Goal: Task Accomplishment & Management: Manage account settings

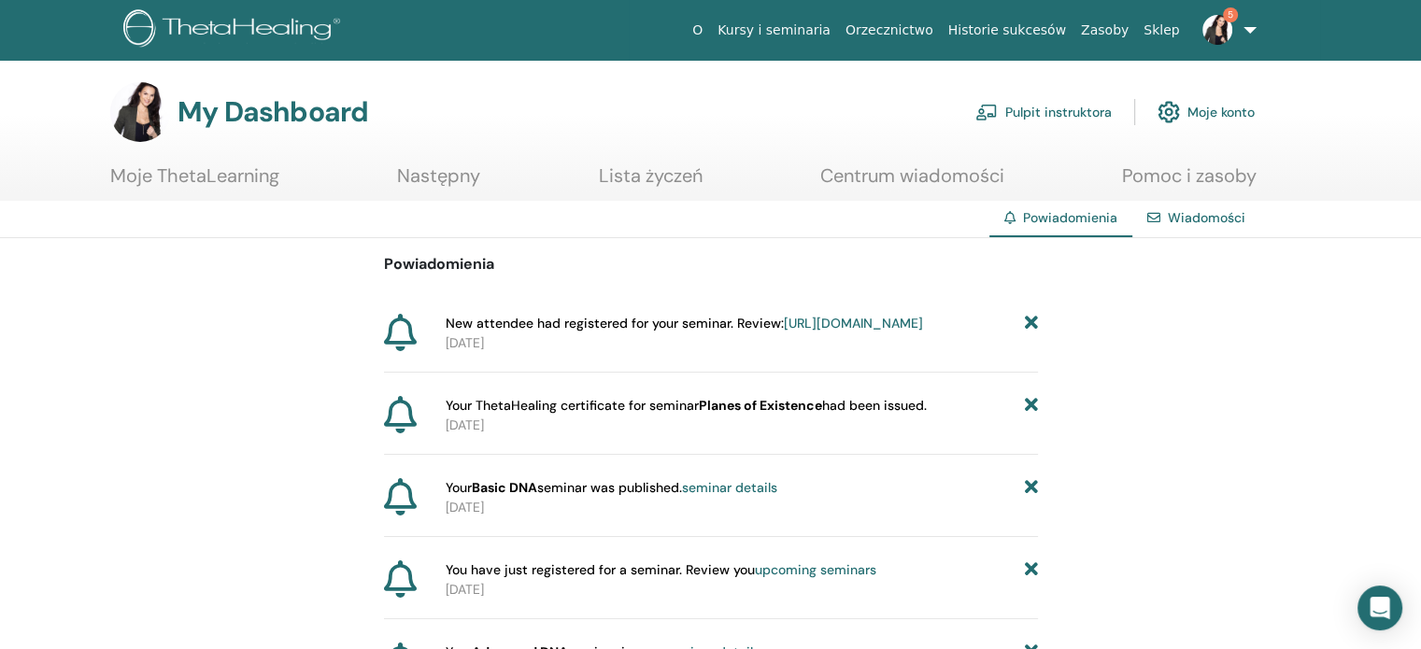
click at [830, 332] on link "[URL][DOMAIN_NAME]" at bounding box center [853, 323] width 139 height 17
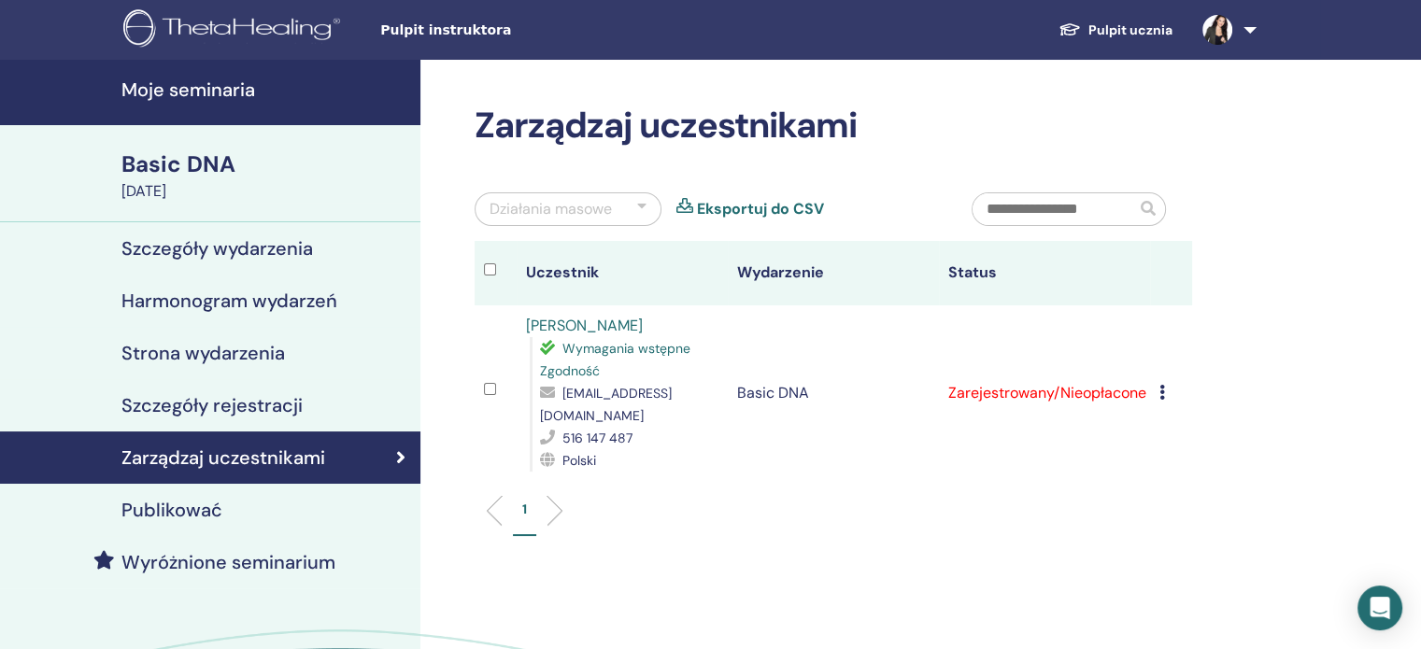
click at [1162, 385] on icon at bounding box center [1163, 392] width 6 height 15
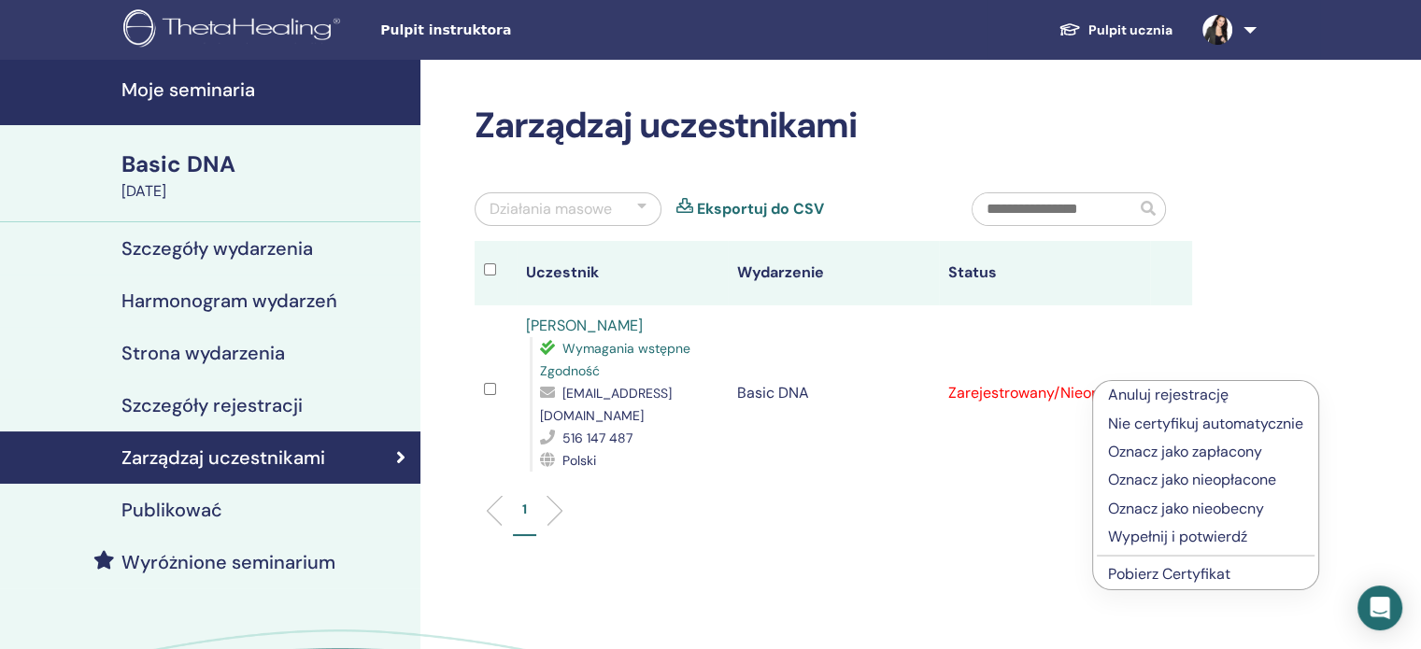
click at [942, 502] on ul "1" at bounding box center [834, 518] width 686 height 36
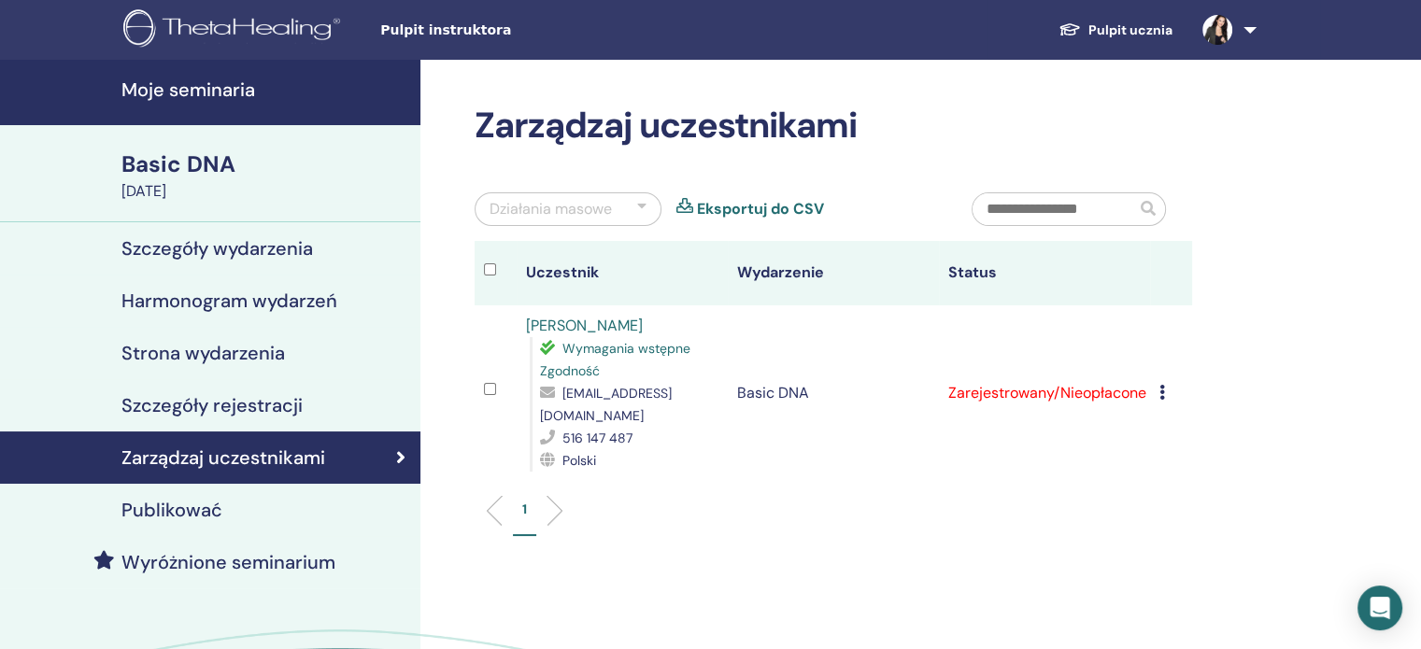
drag, startPoint x: 565, startPoint y: 328, endPoint x: 555, endPoint y: 324, distance: 10.9
click at [555, 324] on link "Karolina Basista" at bounding box center [584, 326] width 117 height 20
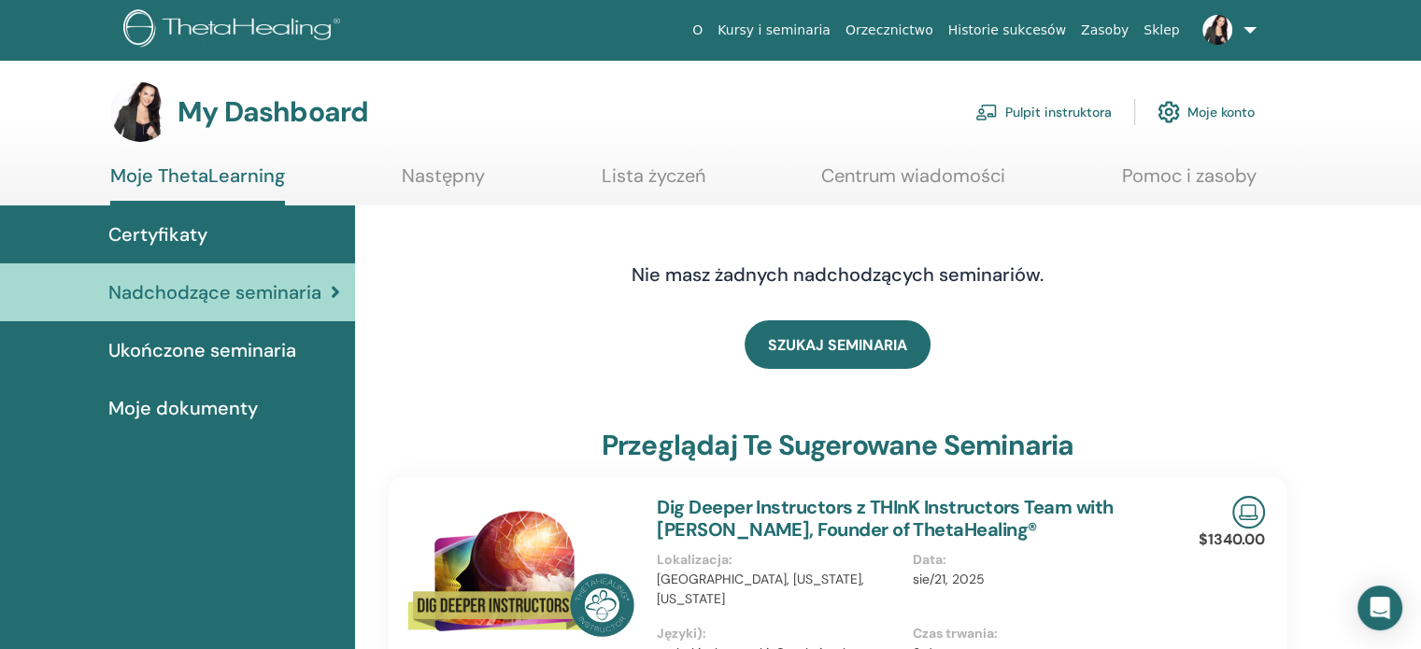
click at [1066, 115] on link "Pulpit instruktora" at bounding box center [1044, 112] width 136 height 41
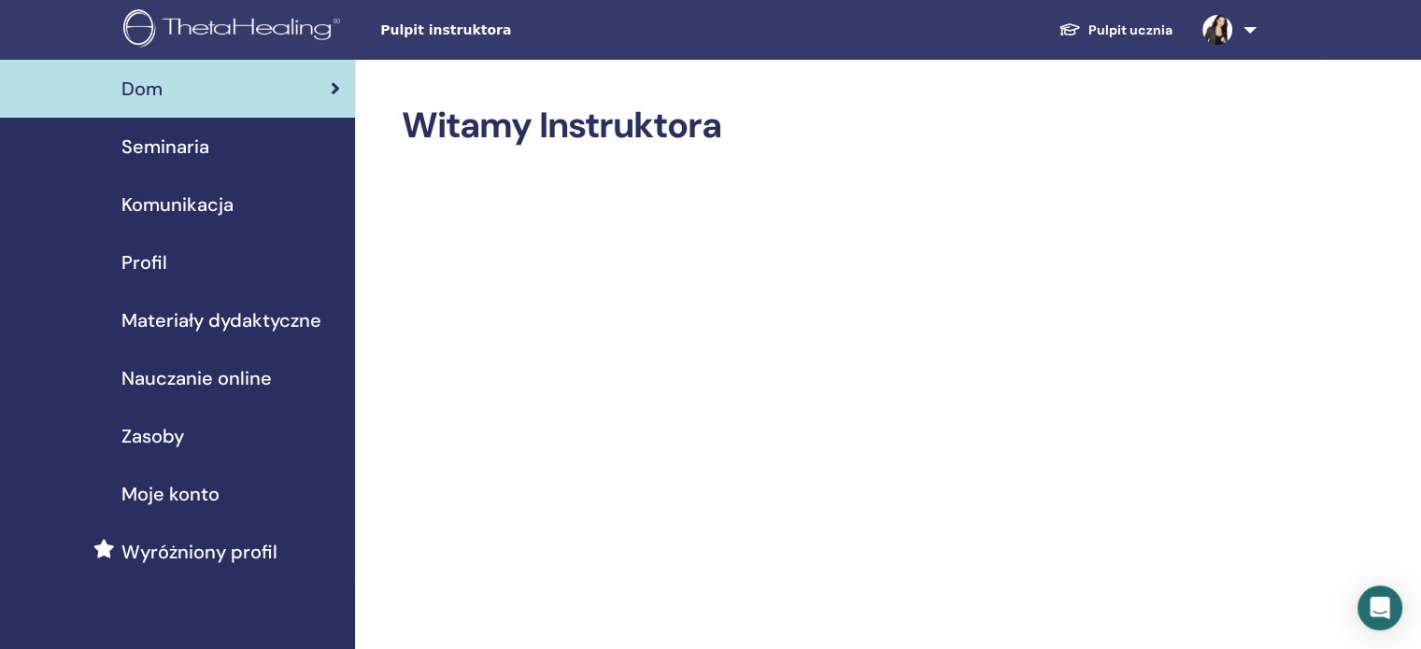
click at [161, 150] on span "Seminaria" at bounding box center [165, 147] width 88 height 28
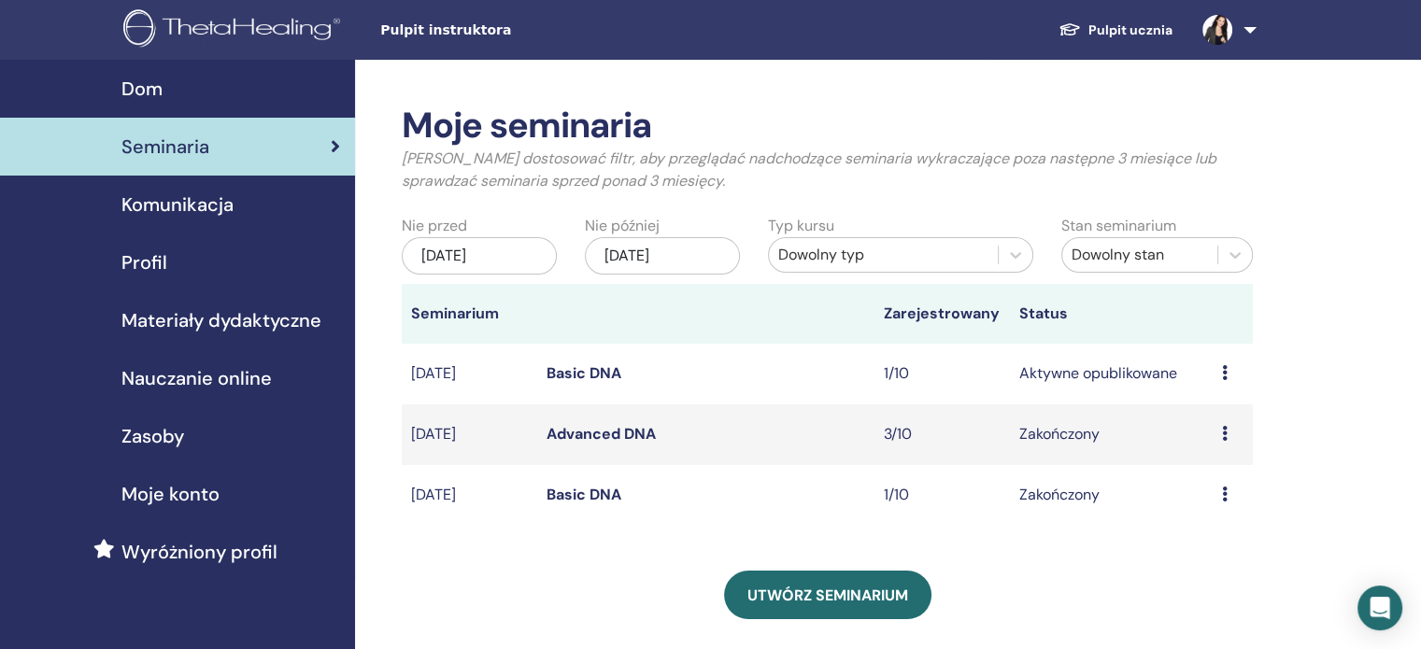
click at [1226, 373] on icon at bounding box center [1225, 372] width 6 height 15
click at [1229, 452] on link "Uczestnicy" at bounding box center [1214, 445] width 75 height 20
